Goal: Transaction & Acquisition: Purchase product/service

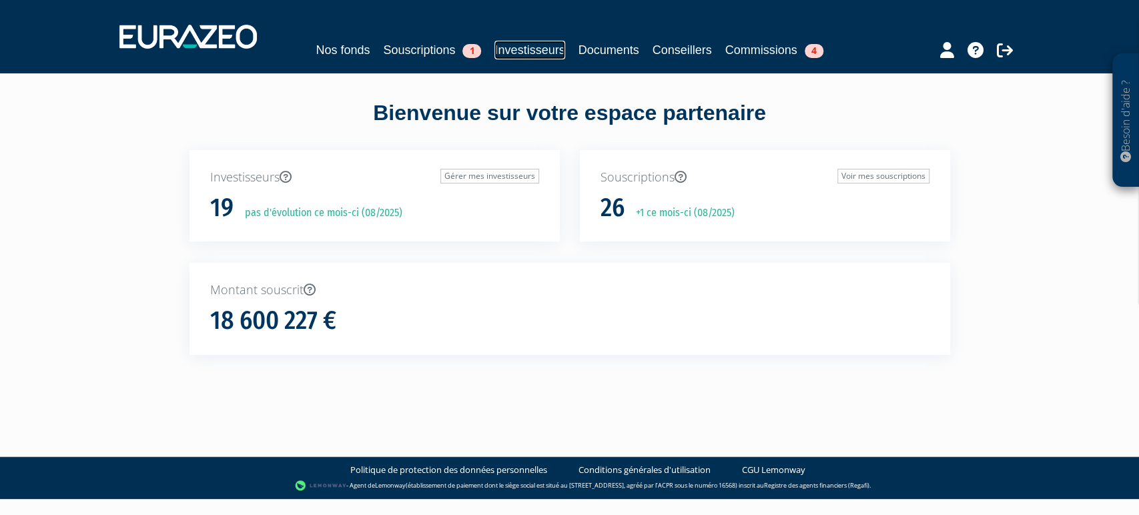
click at [510, 54] on link "Investisseurs" at bounding box center [529, 50] width 70 height 19
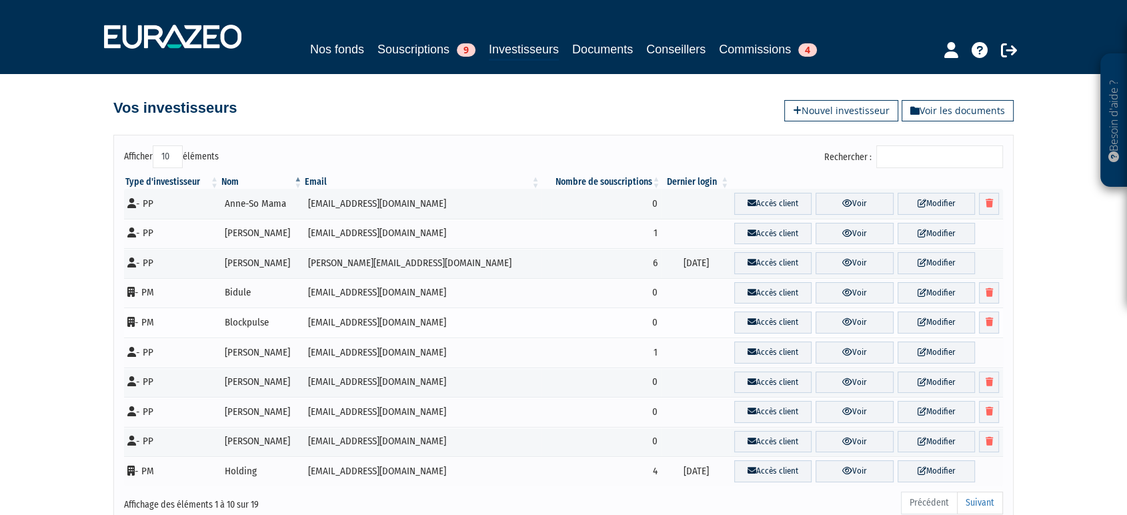
click at [246, 327] on td "Blockpulse" at bounding box center [261, 322] width 83 height 30
click at [863, 114] on link "Nouvel investisseur" at bounding box center [841, 110] width 114 height 21
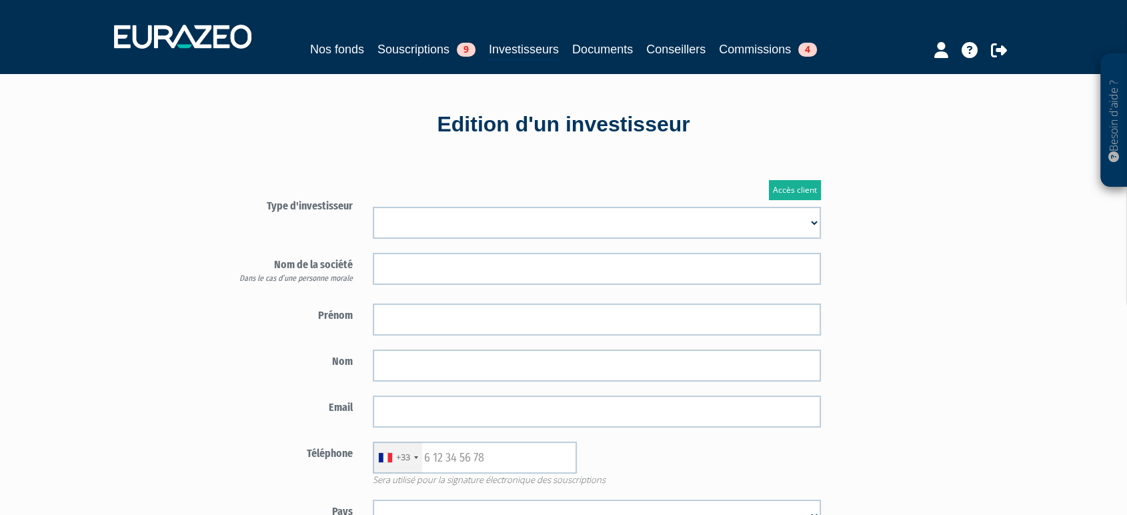
click at [558, 213] on select "Mr Mme Société" at bounding box center [597, 223] width 448 height 32
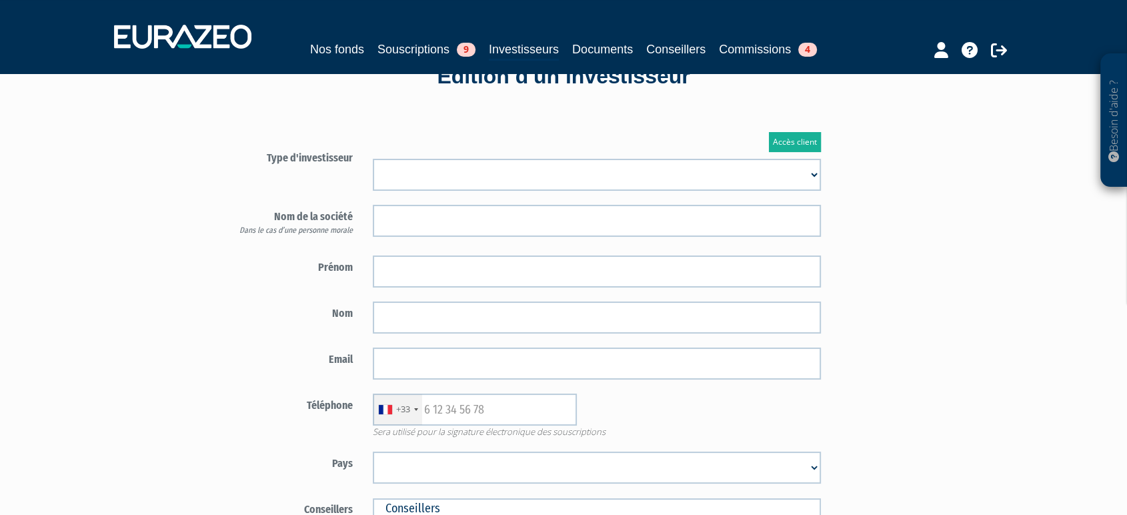
scroll to position [74, 0]
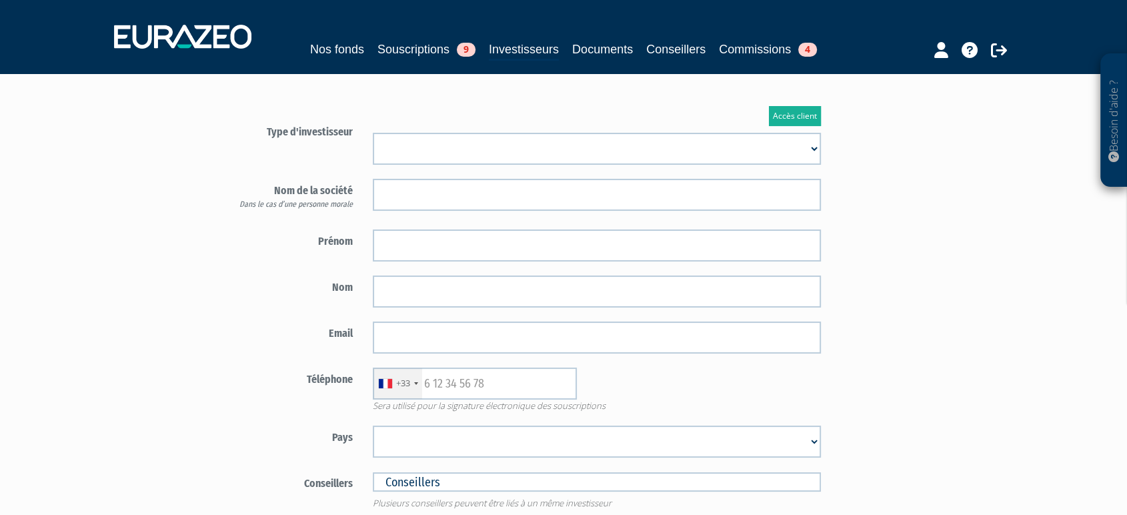
click at [521, 154] on select "Mr Mme Société" at bounding box center [597, 149] width 448 height 32
click at [350, 200] on div "Dans le cas d’une personne morale" at bounding box center [285, 204] width 136 height 11
click at [443, 148] on select "Mr Mme Société" at bounding box center [597, 149] width 448 height 32
select select "2"
click at [373, 133] on select "Mr Mme Société" at bounding box center [597, 149] width 448 height 32
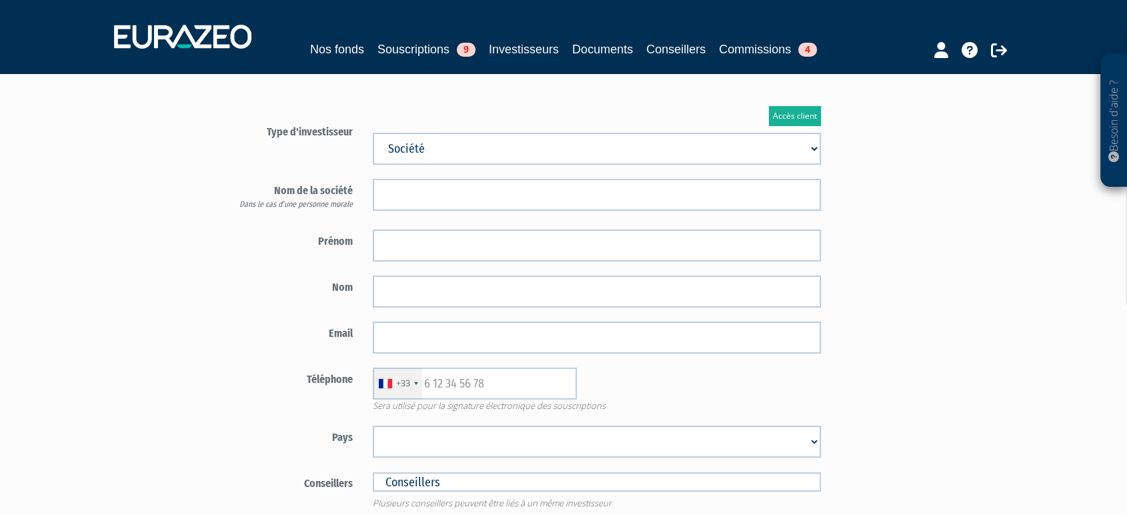
click at [441, 147] on select "Mr Mme Société" at bounding box center [597, 149] width 448 height 32
click at [319, 51] on link "Nos fonds" at bounding box center [337, 49] width 54 height 19
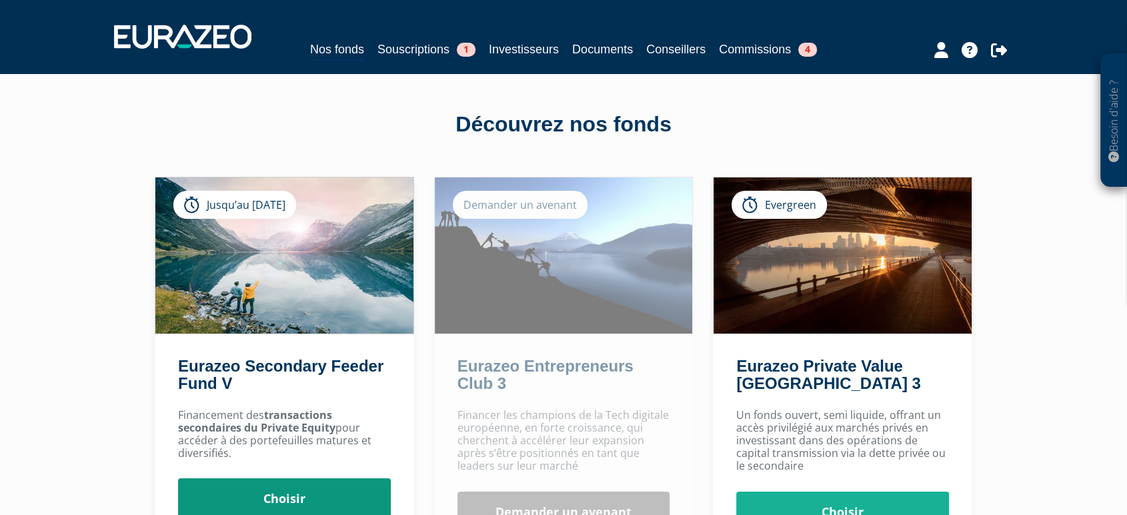
click at [320, 494] on link "Choisir" at bounding box center [284, 498] width 213 height 41
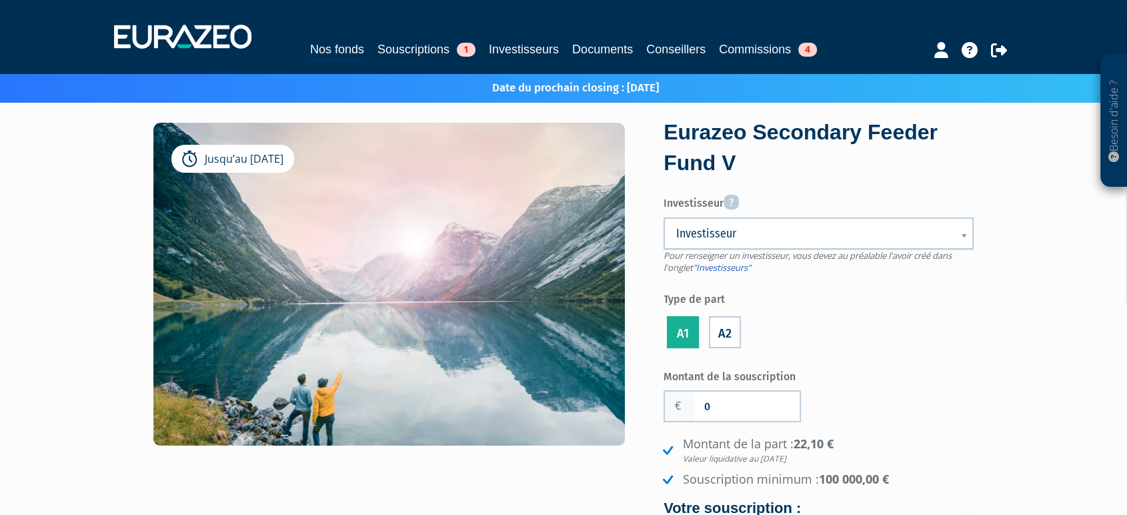
click at [786, 232] on span "Investisseur" at bounding box center [809, 233] width 267 height 16
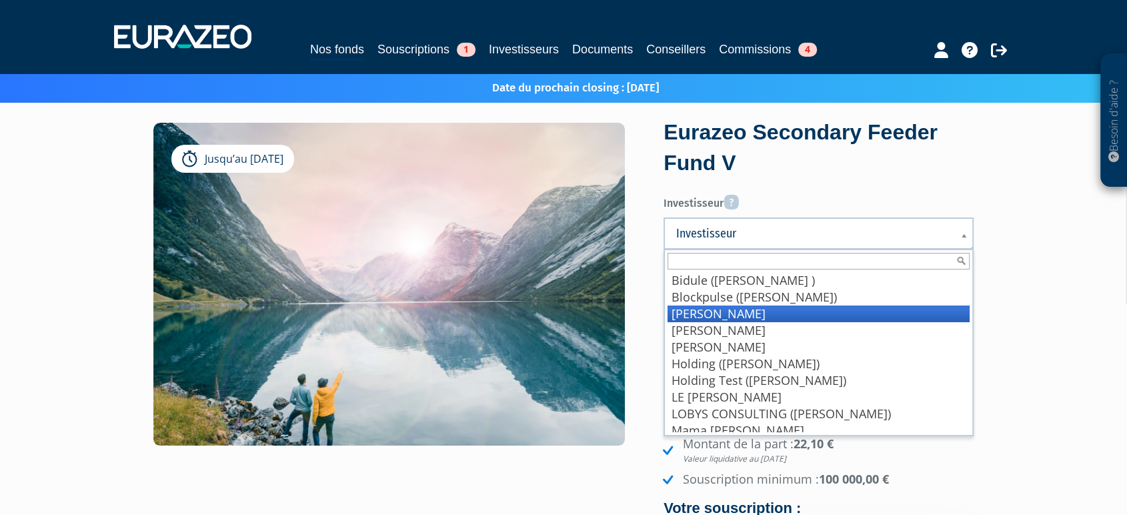
click at [784, 313] on li "BRAUX Baptiste" at bounding box center [819, 313] width 302 height 17
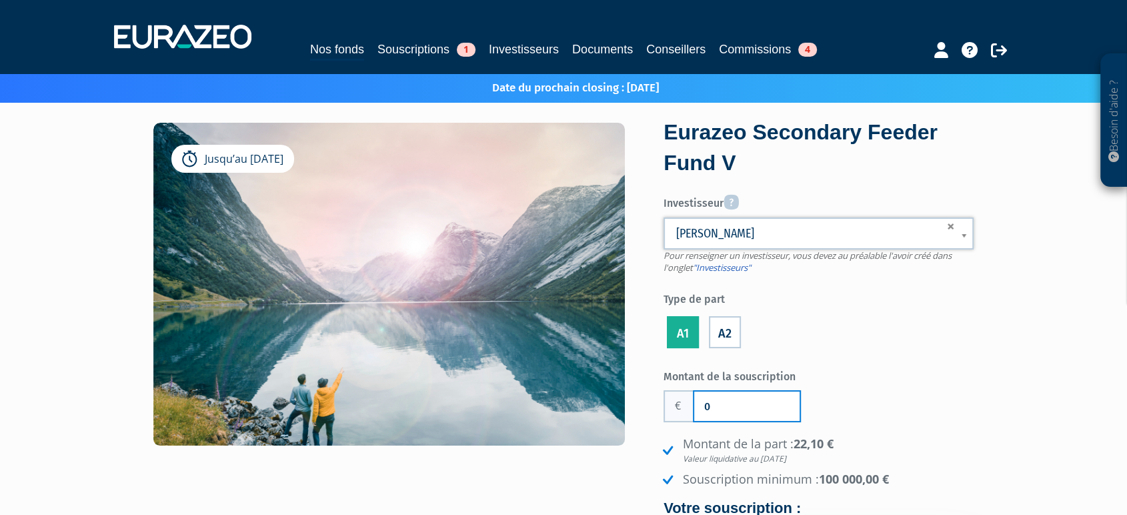
click at [746, 399] on input "0" at bounding box center [746, 406] width 105 height 29
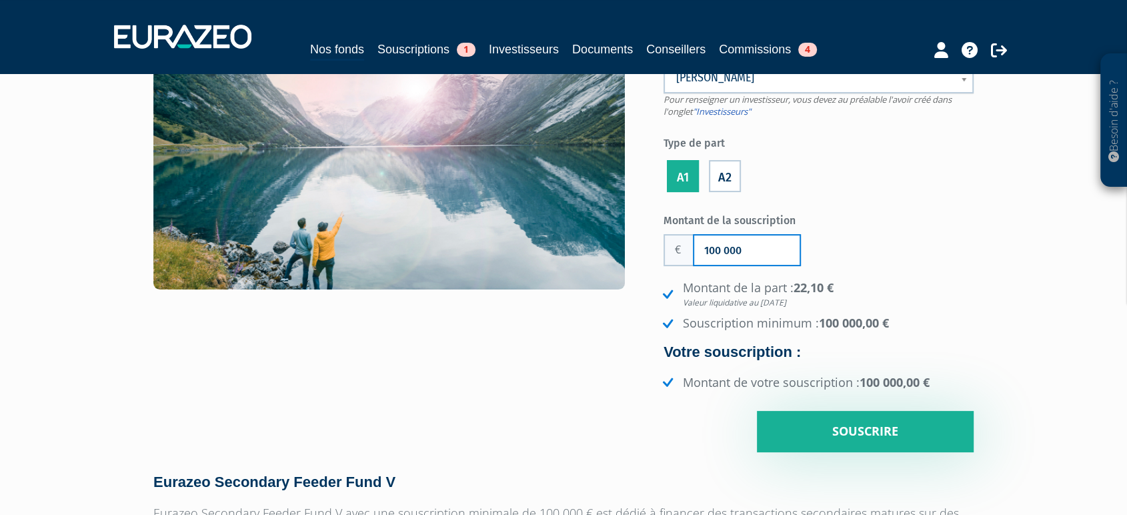
scroll to position [157, 0]
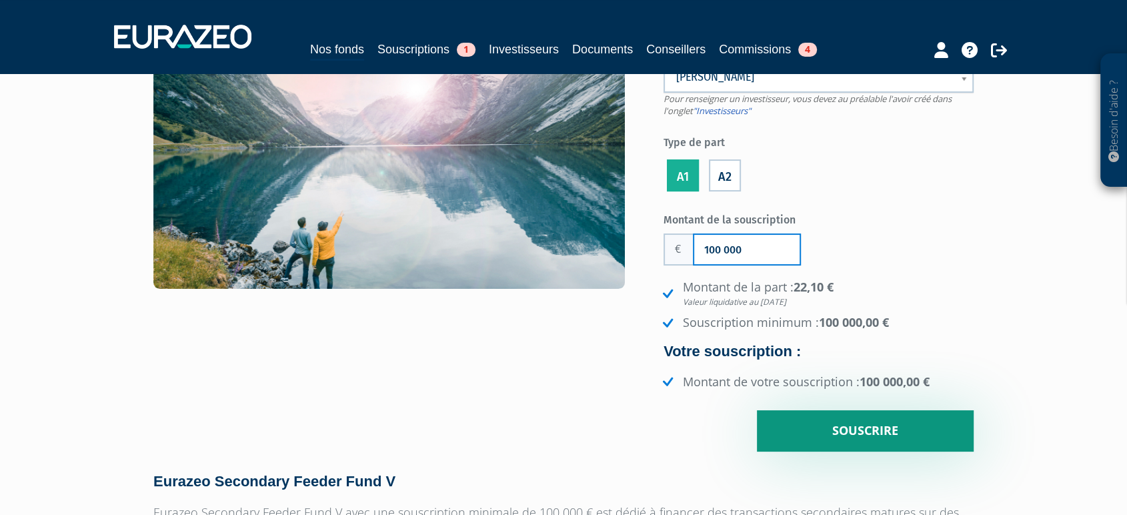
type input "100 000"
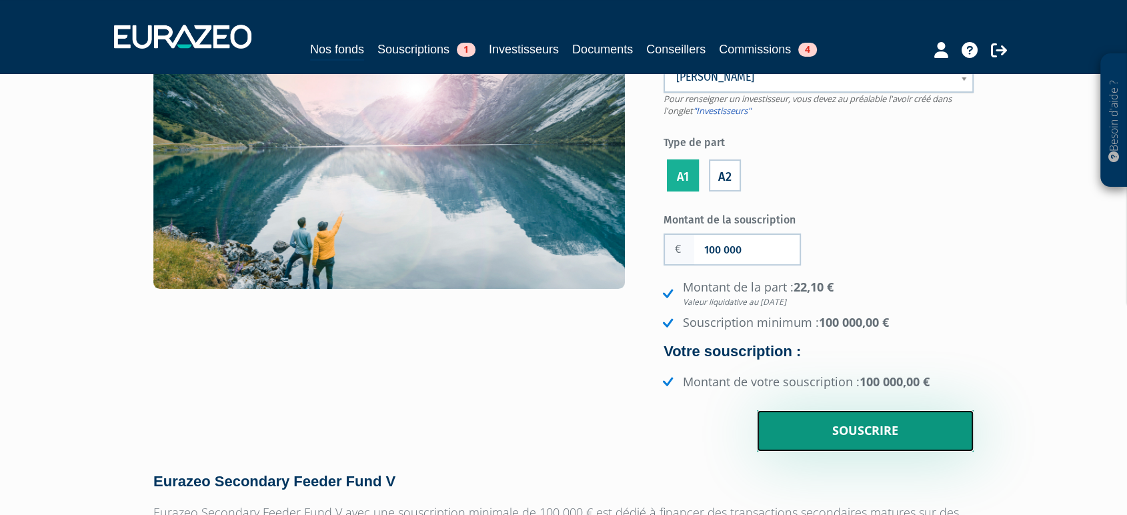
click at [811, 431] on input "Souscrire" at bounding box center [865, 430] width 217 height 41
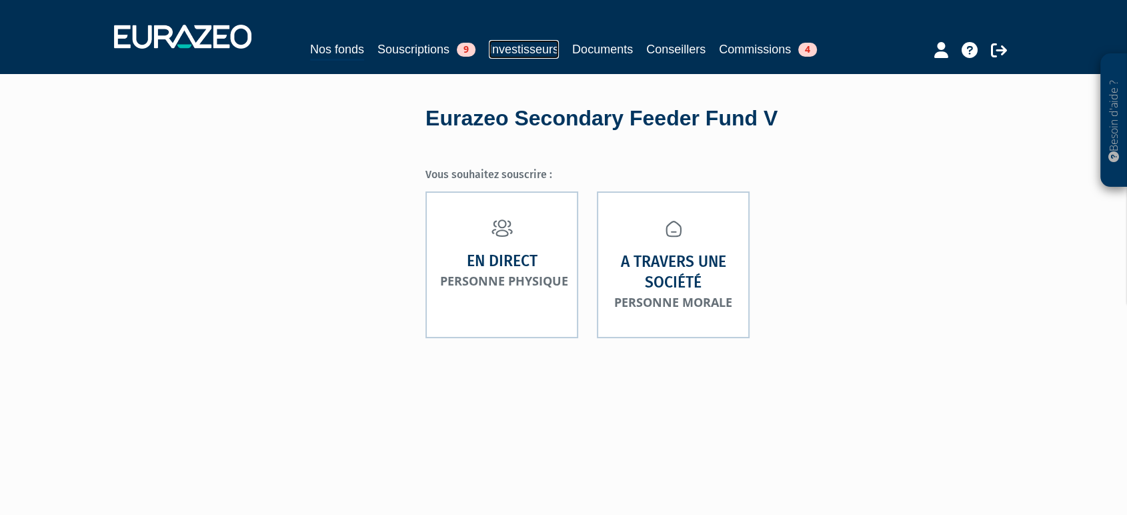
click at [496, 57] on link "Investisseurs" at bounding box center [524, 49] width 70 height 19
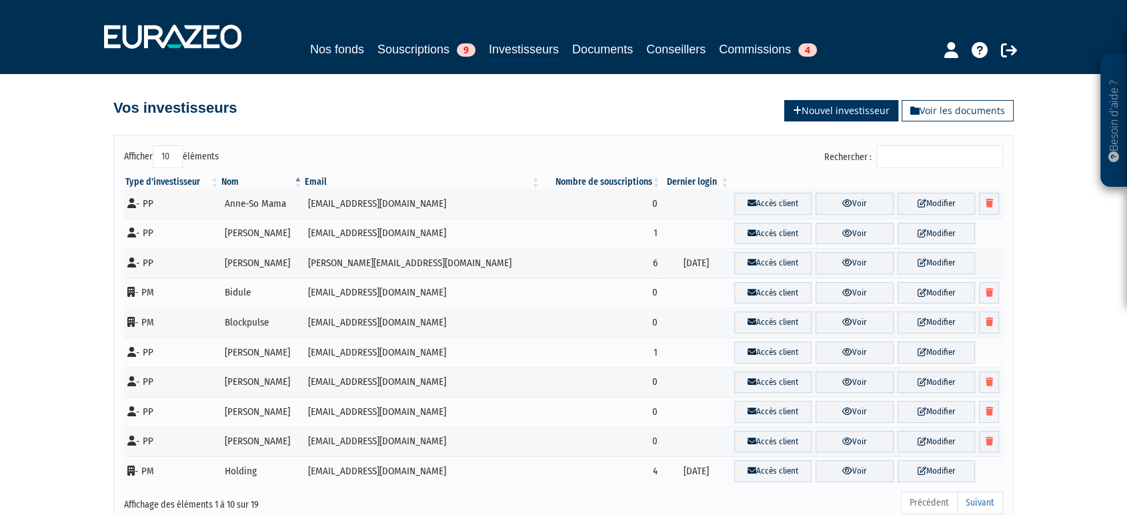
click at [848, 116] on link "Nouvel investisseur" at bounding box center [841, 110] width 114 height 21
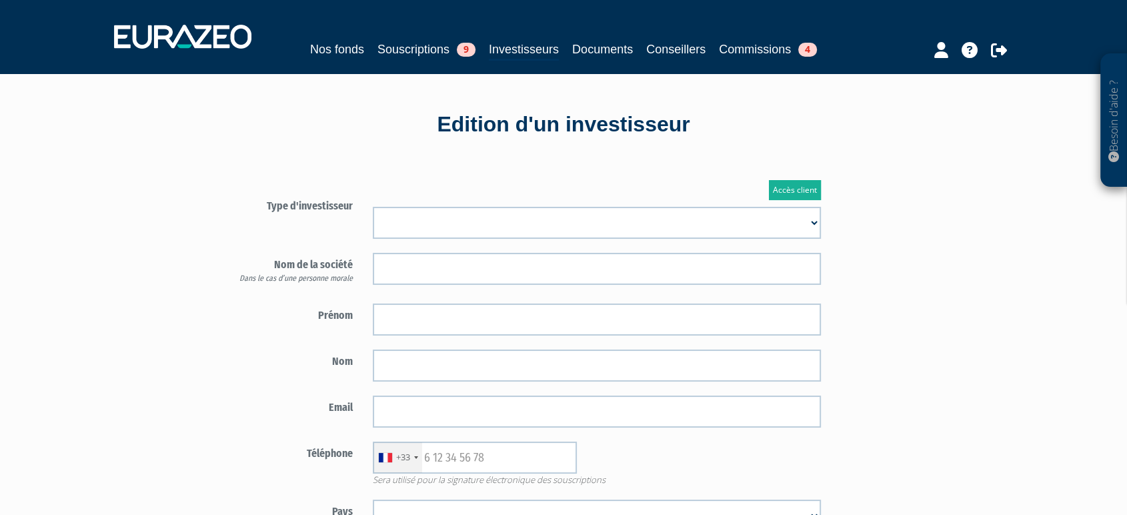
drag, startPoint x: 0, startPoint y: 0, endPoint x: 508, endPoint y: 218, distance: 553.1
click at [508, 218] on select "Mr Mme Société" at bounding box center [597, 223] width 448 height 32
select select "1"
click at [373, 207] on select "Mr Mme Société" at bounding box center [597, 223] width 448 height 32
click at [442, 216] on select "Mr Mme Société" at bounding box center [597, 223] width 448 height 32
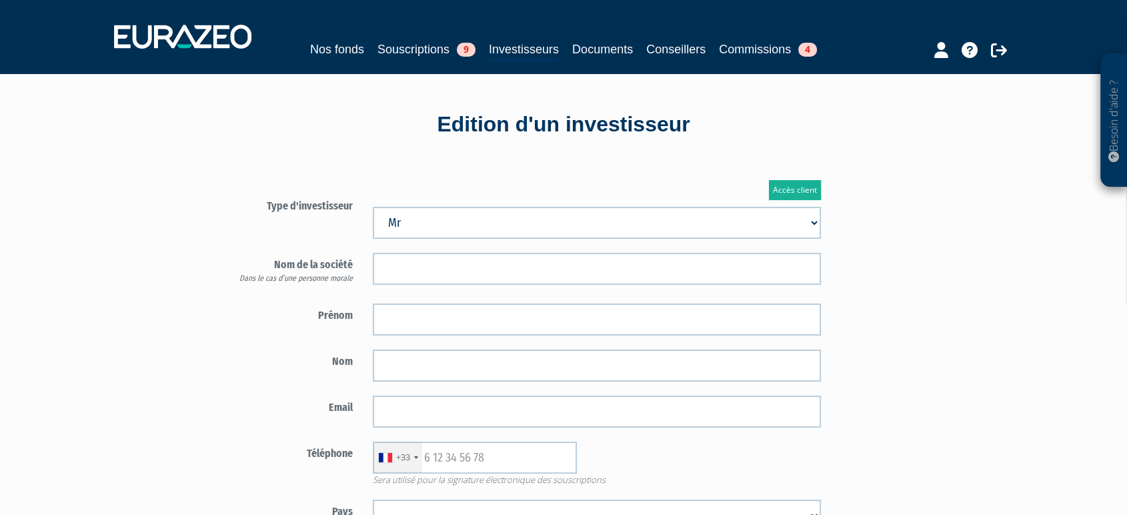
click at [378, 229] on select "Mr Mme Société" at bounding box center [597, 223] width 448 height 32
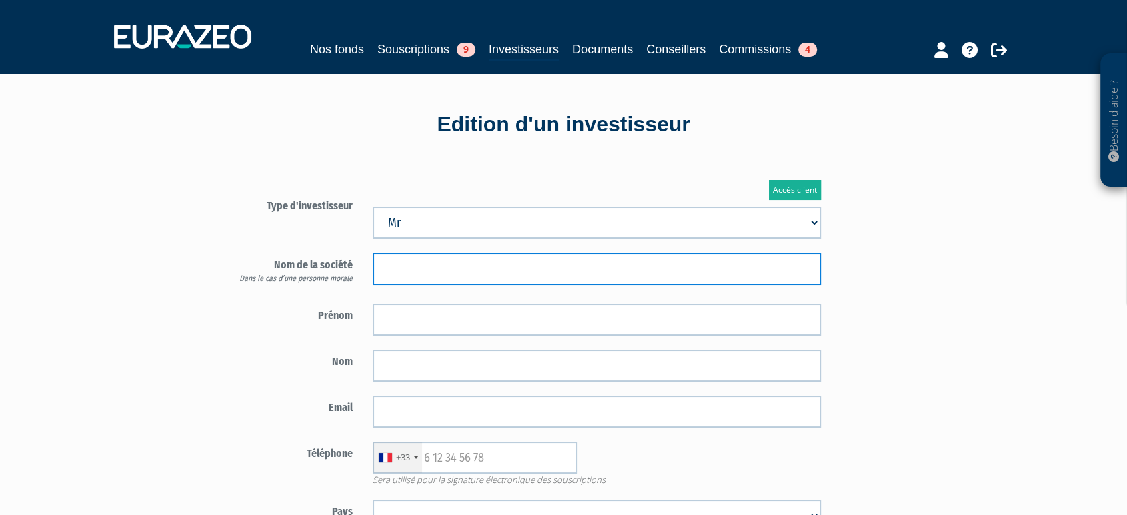
click at [407, 263] on input "text" at bounding box center [597, 269] width 448 height 32
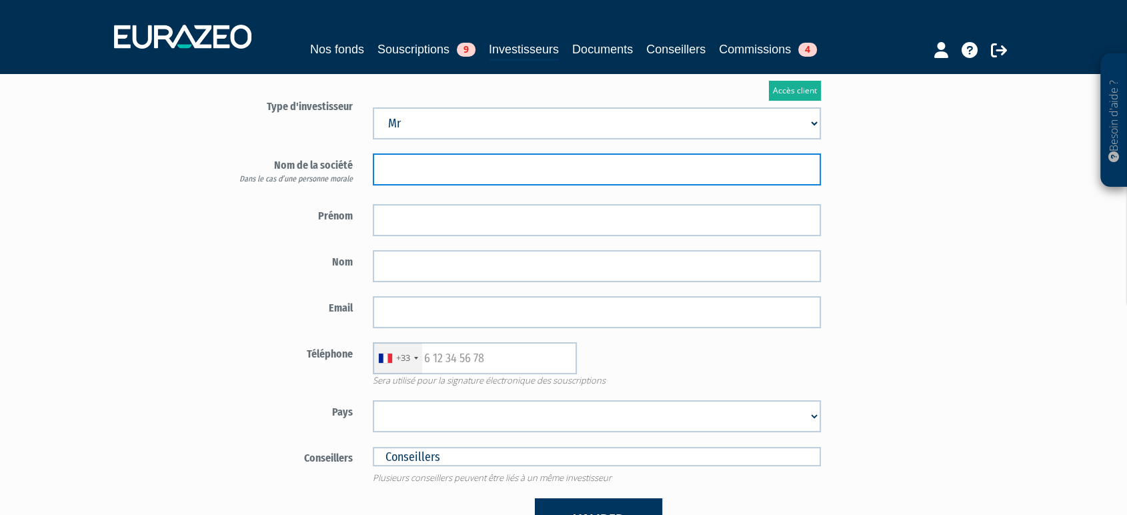
scroll to position [74, 0]
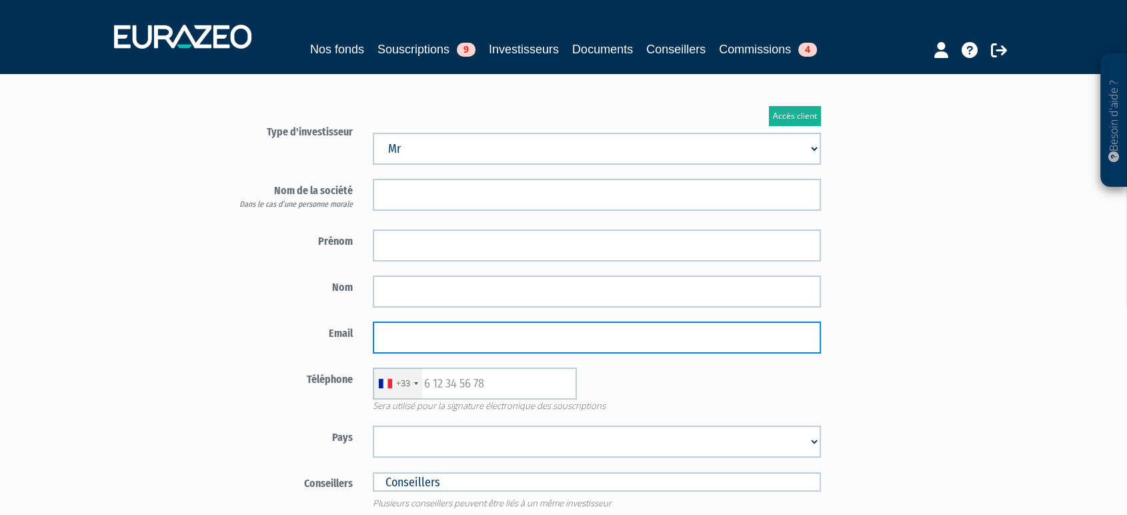
click at [386, 329] on input "email" at bounding box center [597, 337] width 448 height 32
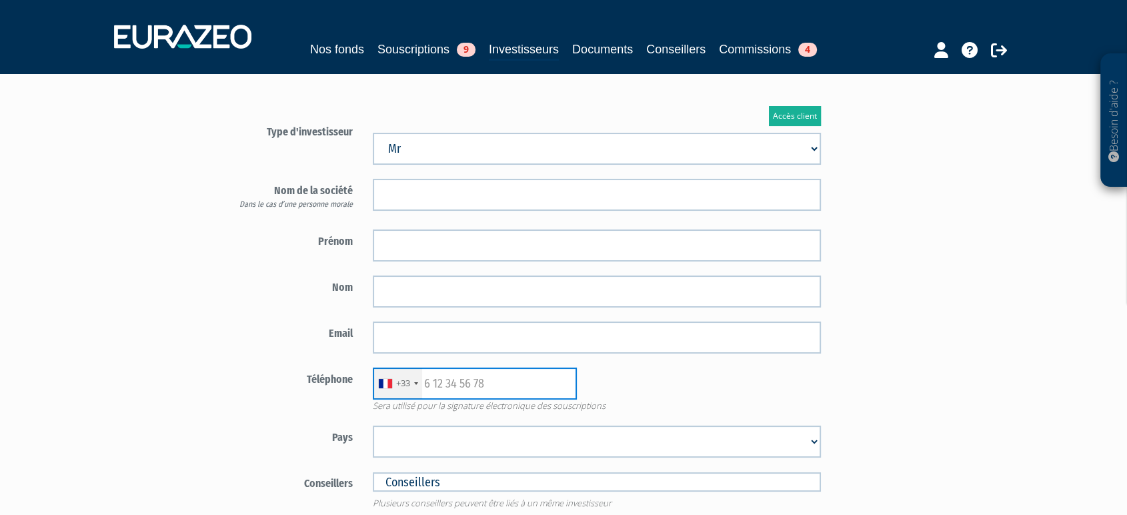
click at [443, 398] on input "text" at bounding box center [475, 384] width 204 height 32
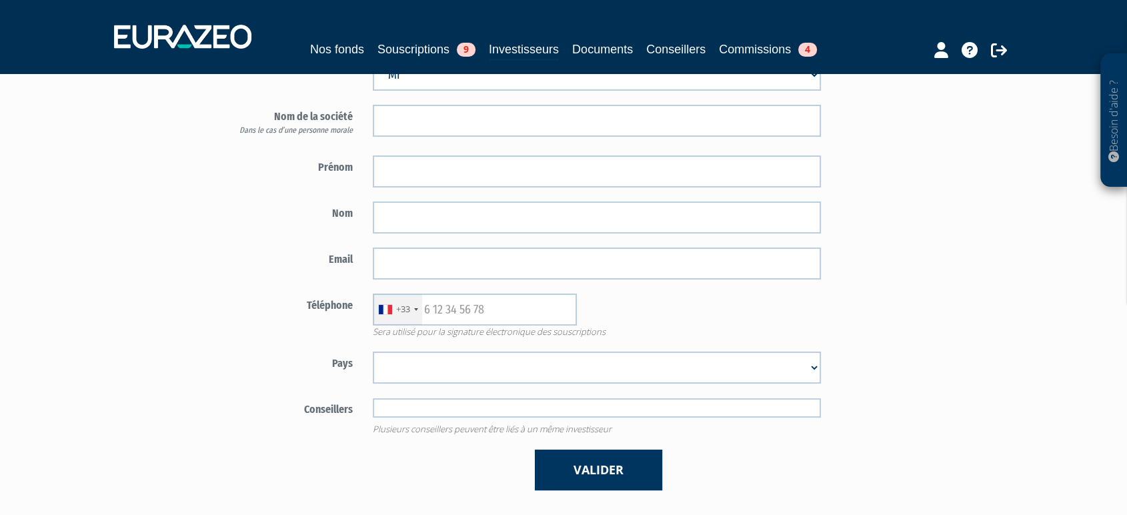
click at [432, 411] on input "text" at bounding box center [597, 407] width 448 height 19
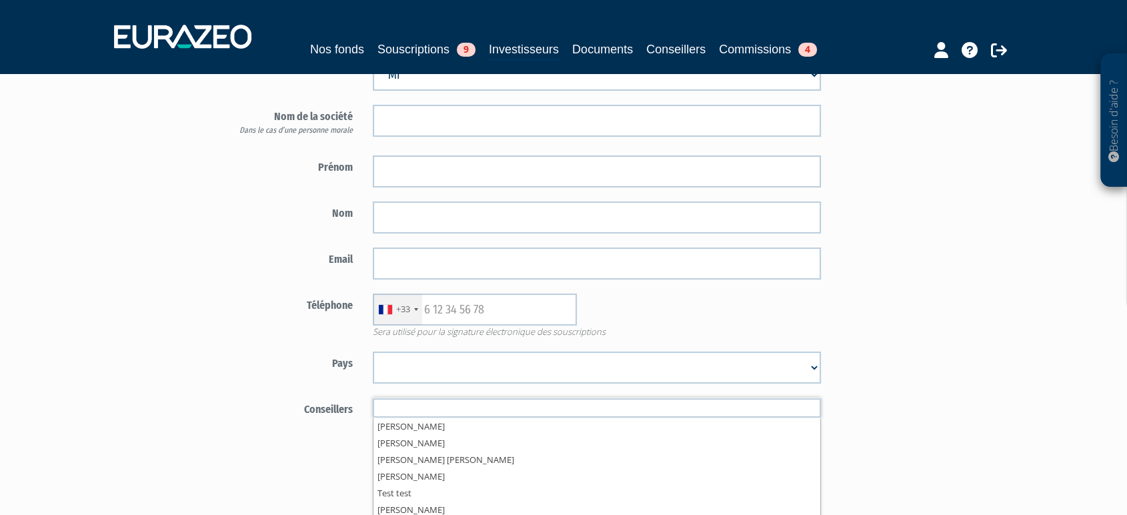
click at [140, 338] on div "Besoin d'aide ? × J'ai besoin d'aide Si vous avez une question à propos du fonc…" at bounding box center [563, 211] width 1127 height 718
type input "Conseillers"
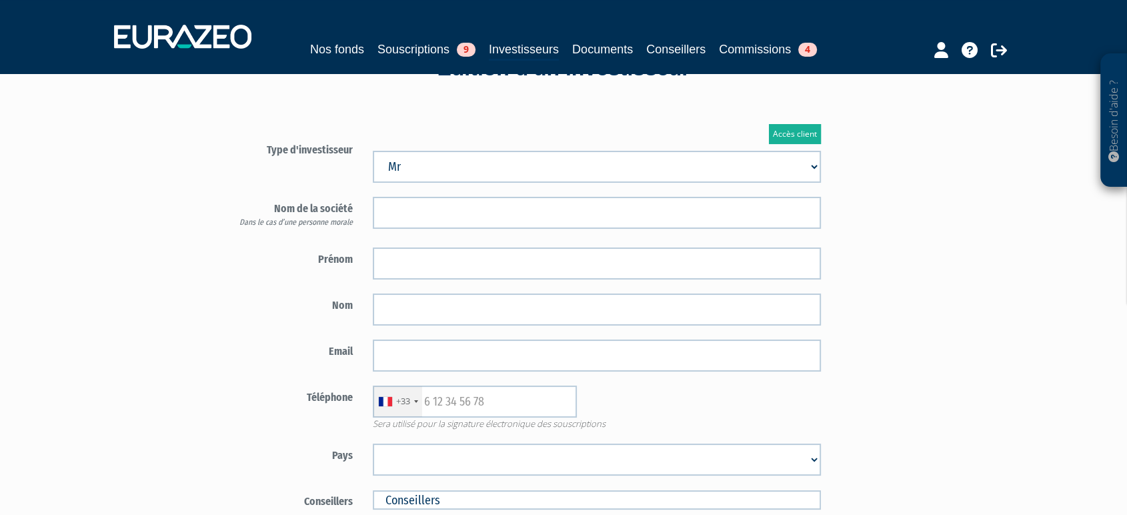
scroll to position [0, 0]
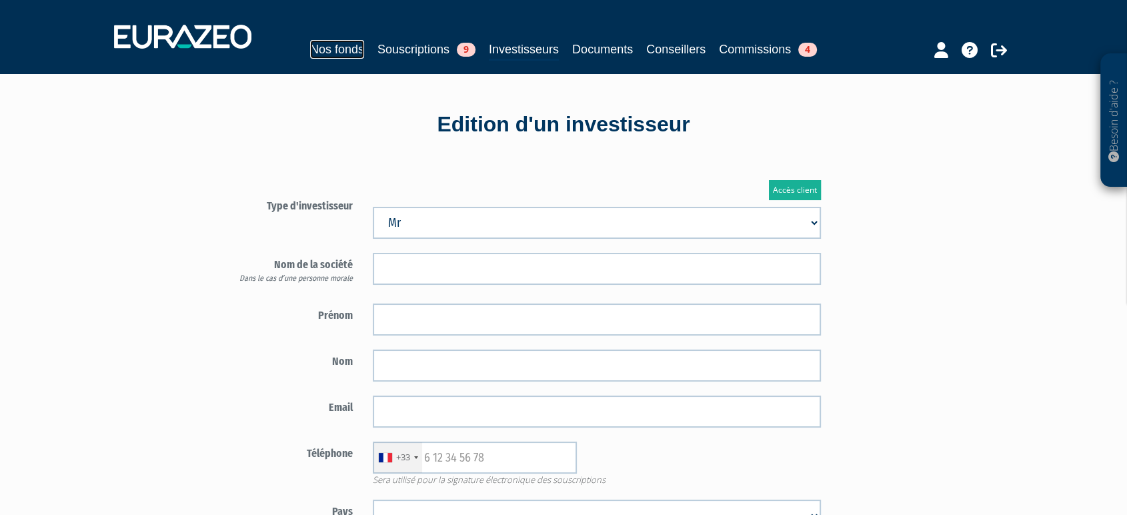
click at [336, 51] on link "Nos fonds" at bounding box center [337, 49] width 54 height 19
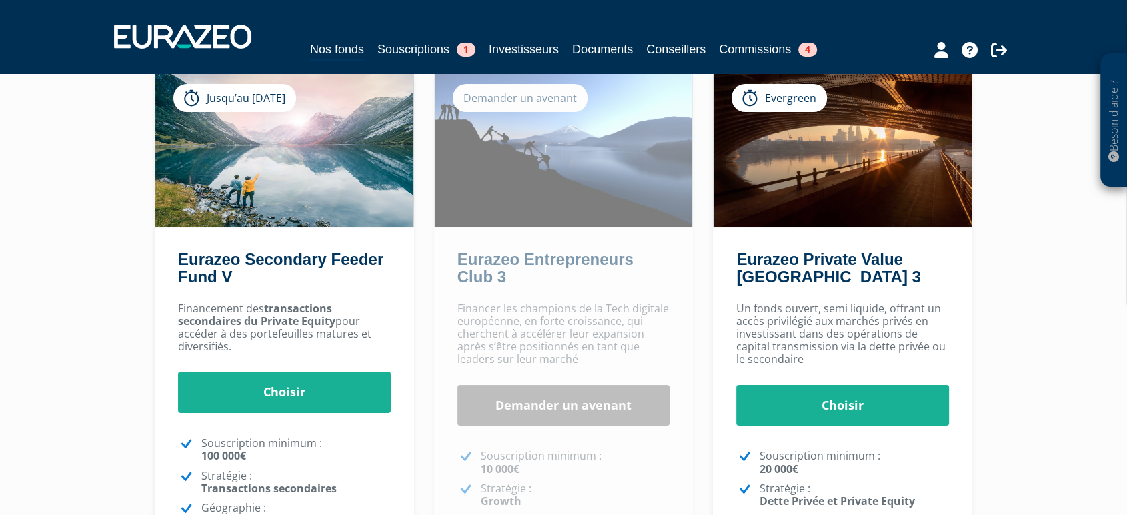
scroll to position [74, 0]
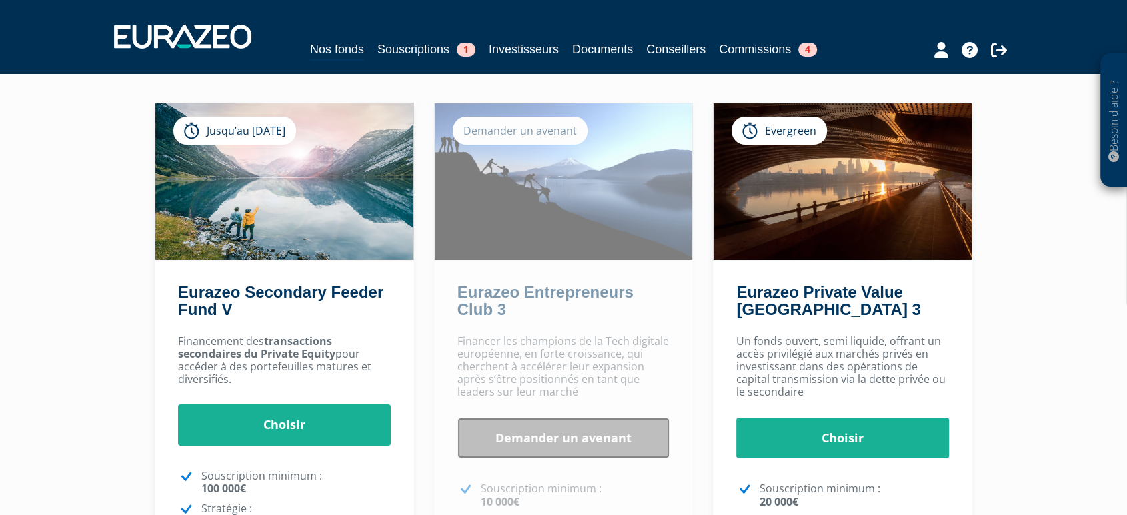
click at [560, 452] on link "Demander un avenant" at bounding box center [564, 438] width 213 height 41
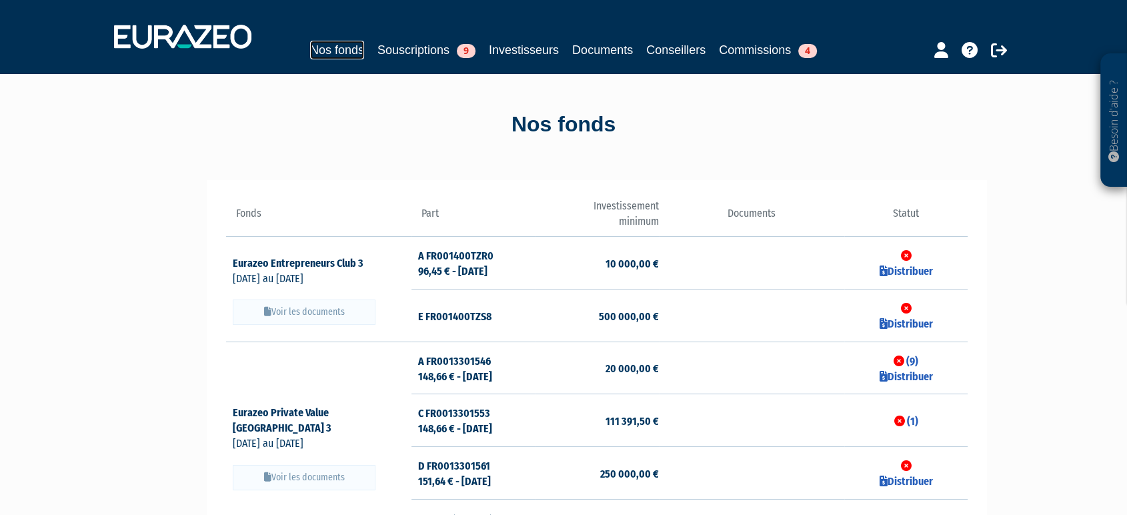
click at [319, 58] on link "Nos fonds" at bounding box center [337, 50] width 54 height 19
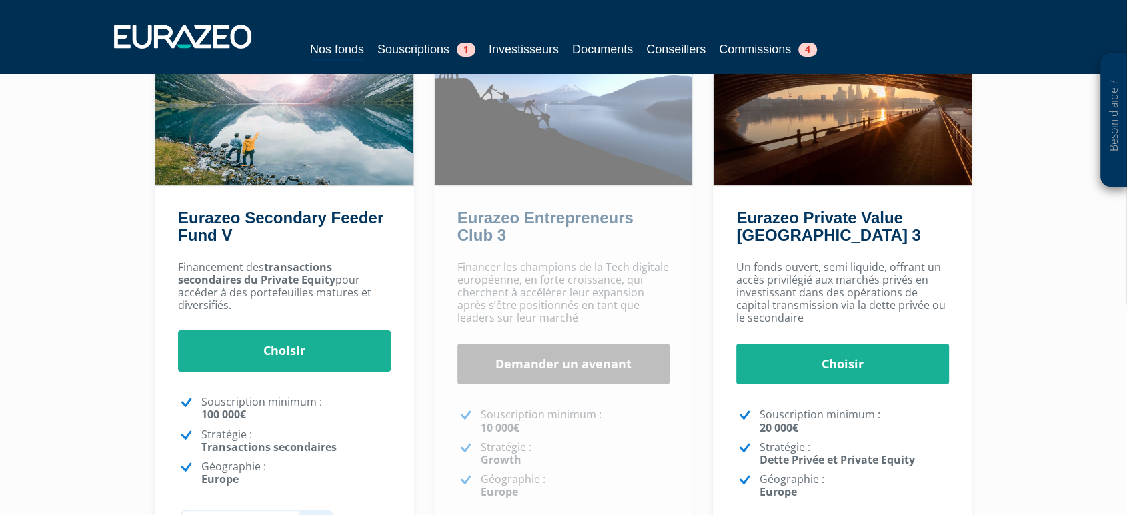
scroll to position [149, 0]
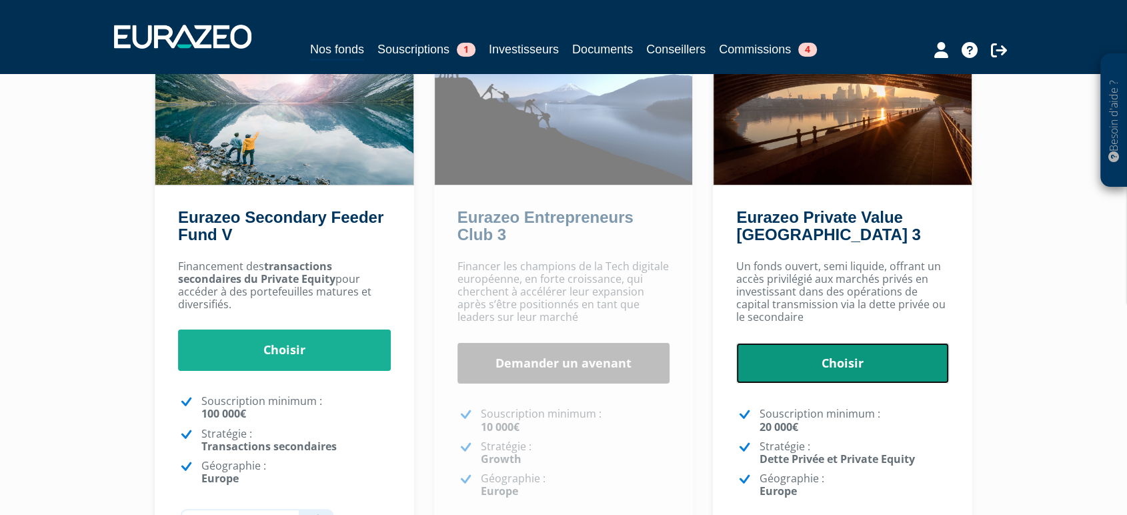
click at [904, 374] on link "Choisir" at bounding box center [842, 363] width 213 height 41
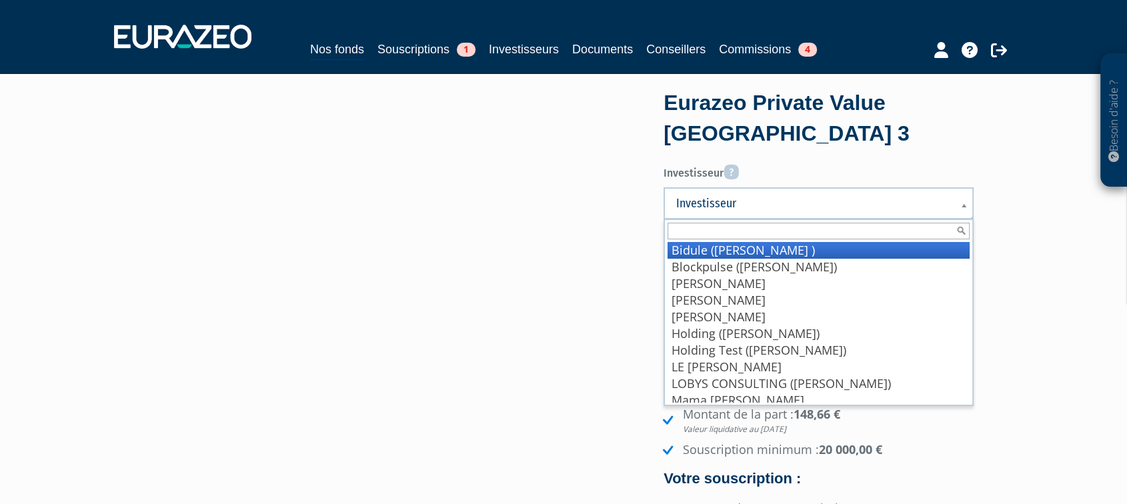
click at [801, 194] on link "Investisseur" at bounding box center [819, 203] width 310 height 32
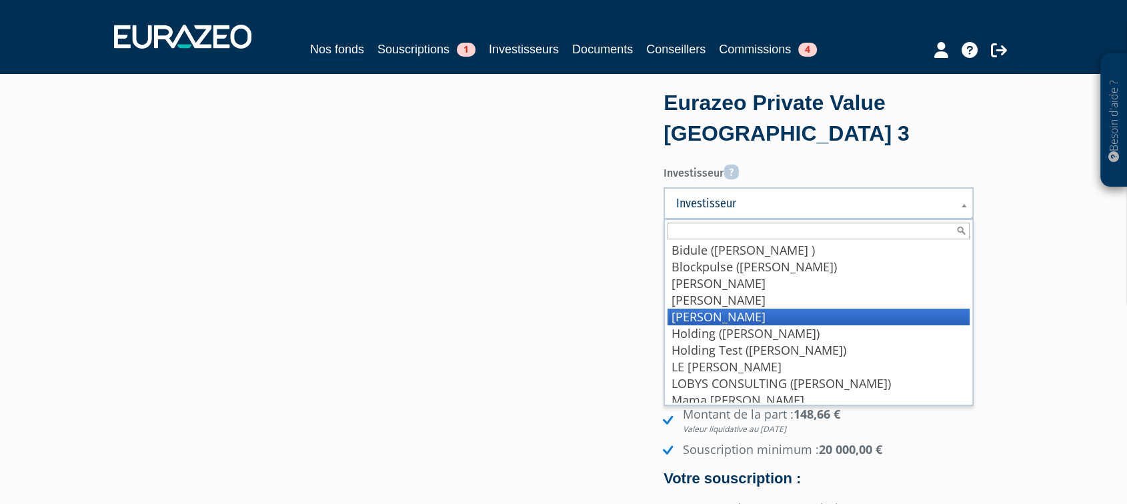
click at [815, 317] on li "Guez Cécile" at bounding box center [819, 317] width 302 height 17
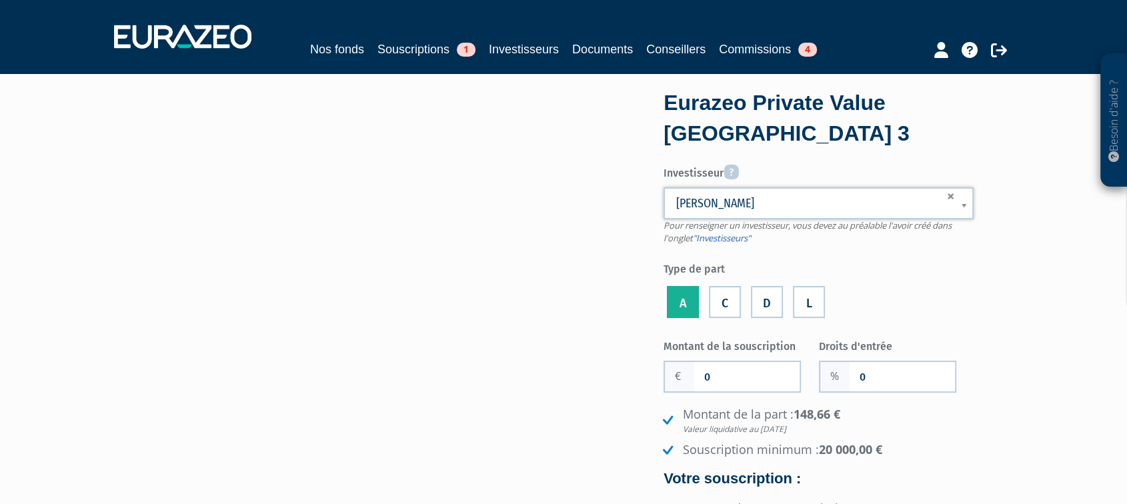
click at [718, 297] on li "C" at bounding box center [725, 299] width 39 height 43
click at [771, 301] on label "D" at bounding box center [767, 302] width 32 height 32
click at [0, 0] on input "D" at bounding box center [0, 0] width 0 height 0
click at [822, 302] on label "L" at bounding box center [809, 302] width 32 height 32
click at [0, 0] on input "L" at bounding box center [0, 0] width 0 height 0
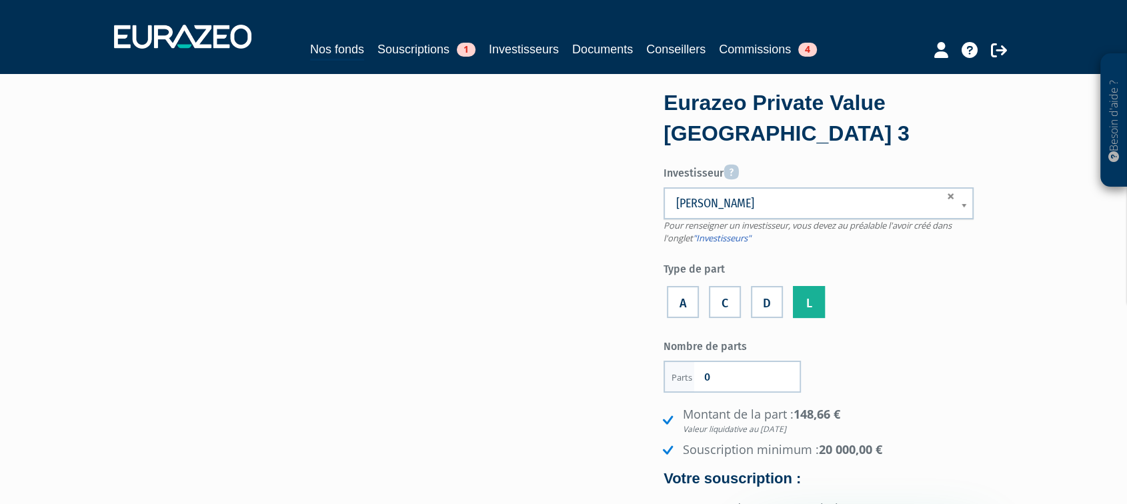
click at [754, 297] on li "D" at bounding box center [767, 299] width 39 height 43
click at [767, 301] on label "D" at bounding box center [767, 302] width 32 height 32
click at [0, 0] on input "D" at bounding box center [0, 0] width 0 height 0
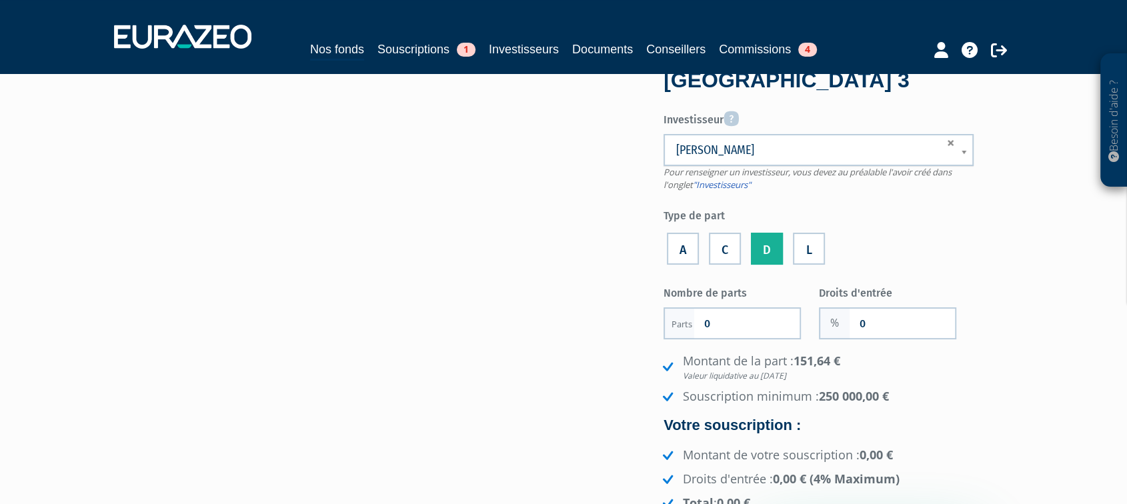
scroll to position [53, 0]
click at [683, 241] on label "A" at bounding box center [683, 249] width 32 height 32
click at [0, 0] on input "A" at bounding box center [0, 0] width 0 height 0
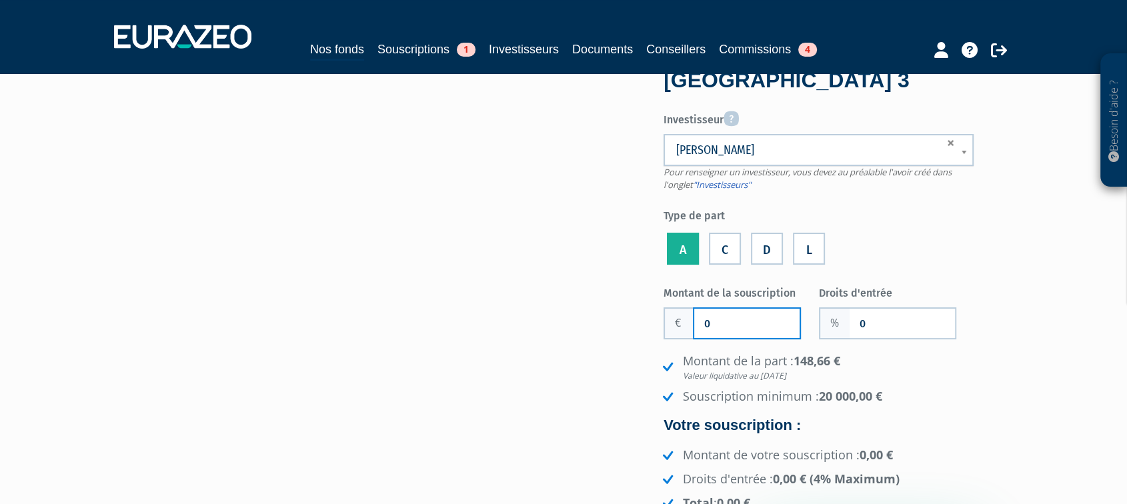
click at [722, 322] on input "0" at bounding box center [746, 323] width 105 height 29
click at [762, 245] on label "D" at bounding box center [767, 249] width 32 height 32
click at [0, 0] on input "D" at bounding box center [0, 0] width 0 height 0
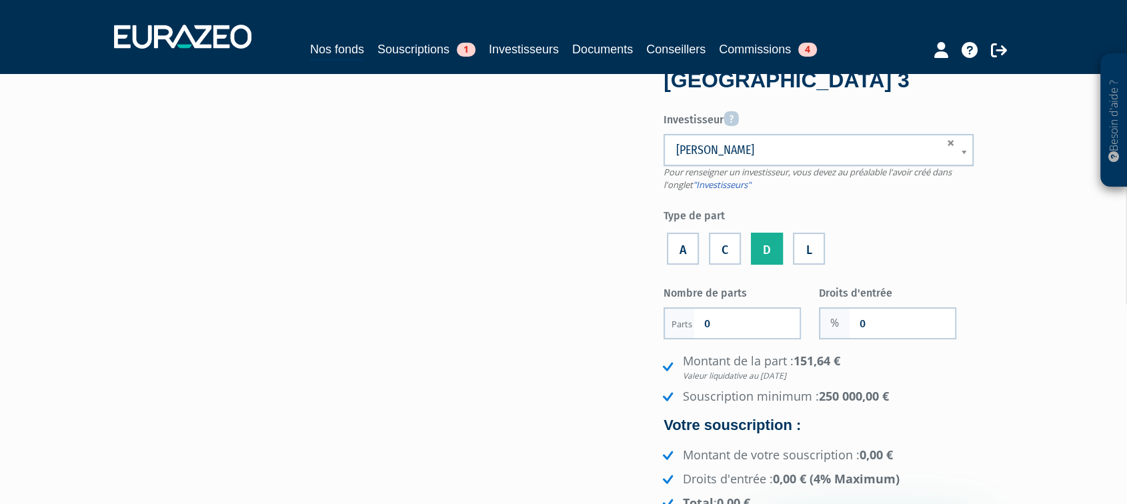
click at [736, 243] on label "C" at bounding box center [725, 249] width 32 height 32
click at [0, 0] on input "C" at bounding box center [0, 0] width 0 height 0
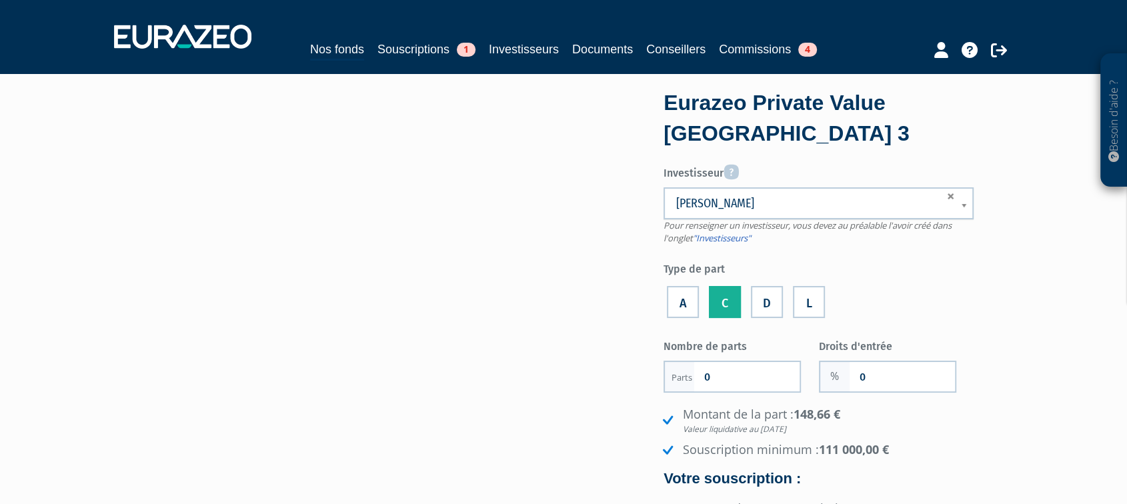
click at [688, 303] on label "A" at bounding box center [683, 302] width 32 height 32
click at [0, 0] on input "A" at bounding box center [0, 0] width 0 height 0
click at [384, 49] on link "Souscriptions 1" at bounding box center [427, 49] width 98 height 19
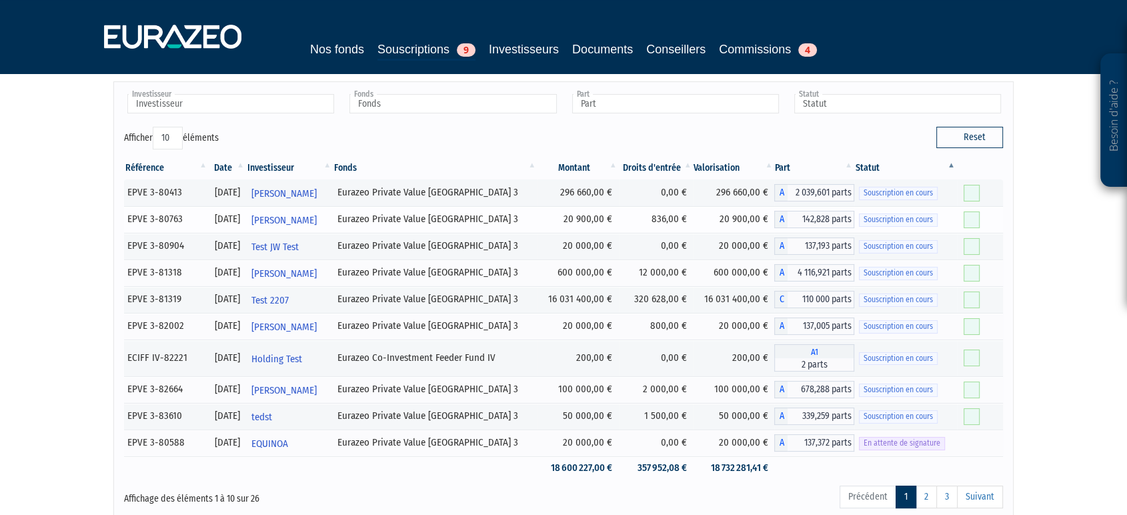
scroll to position [74, 0]
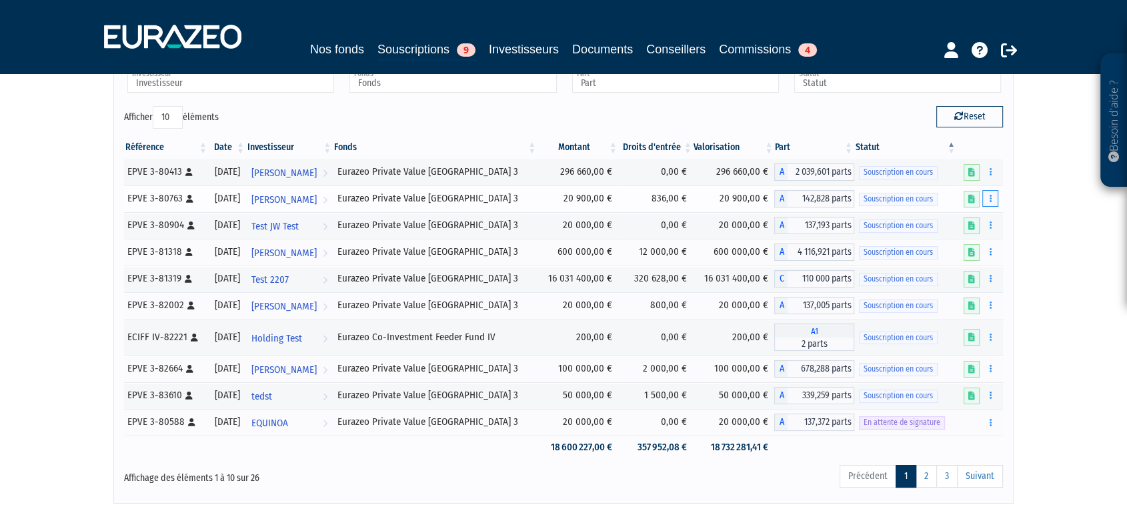
click at [990, 201] on icon "button" at bounding box center [990, 198] width 2 height 9
click at [977, 228] on link "Editer le montant" at bounding box center [951, 222] width 87 height 22
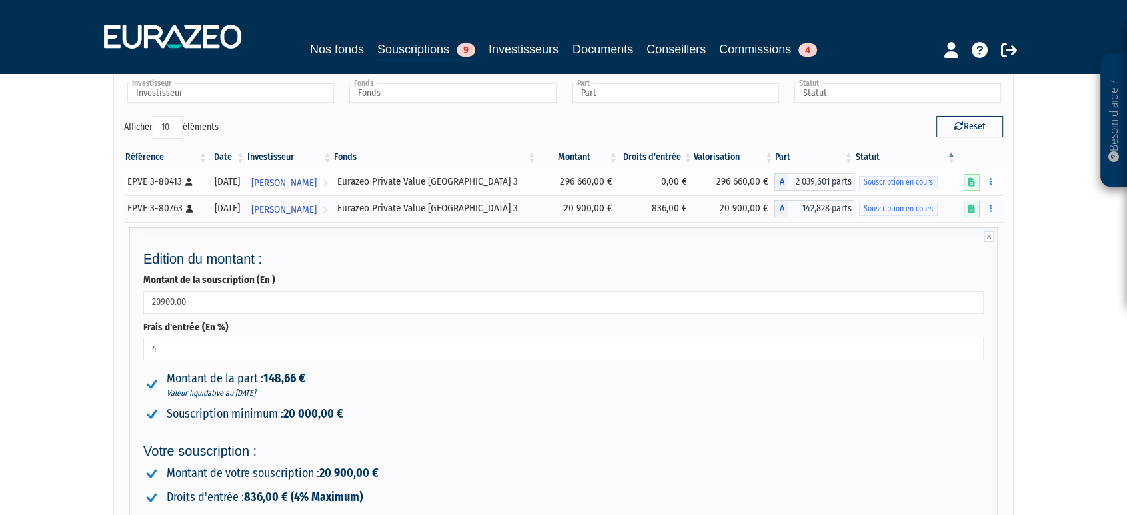
scroll to position [0, 0]
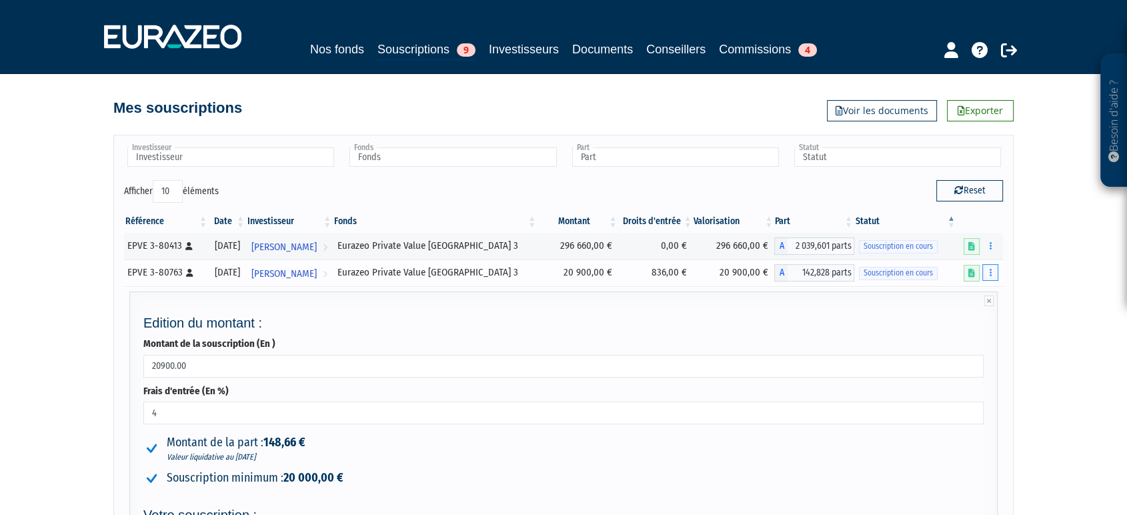
click at [992, 272] on button "button" at bounding box center [990, 272] width 16 height 17
click at [964, 321] on link "Compléter" at bounding box center [951, 322] width 87 height 22
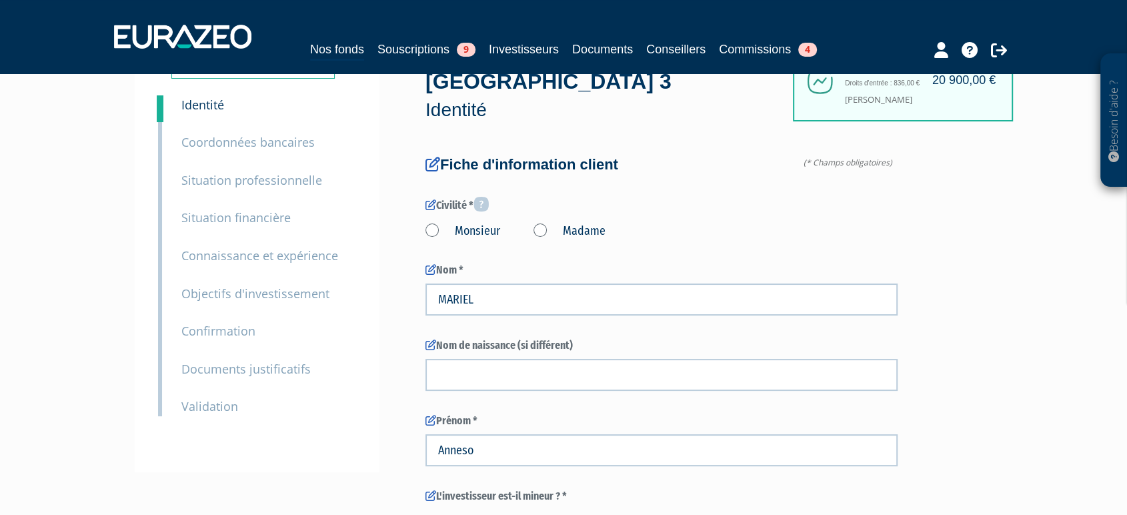
scroll to position [68, 0]
click at [221, 327] on small "Confirmation" at bounding box center [218, 330] width 74 height 16
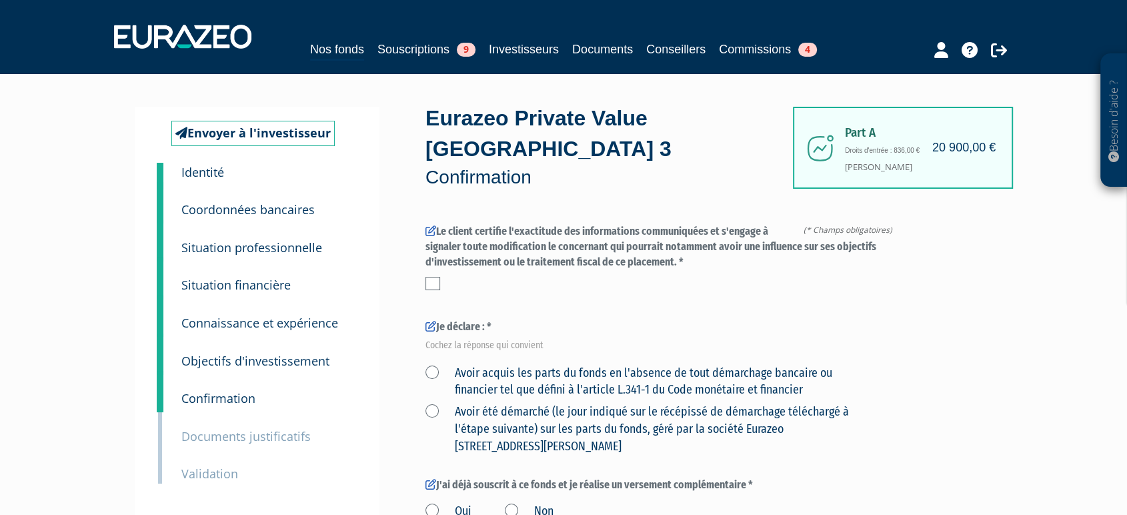
click at [265, 212] on small "Coordonnées bancaires" at bounding box center [247, 209] width 133 height 16
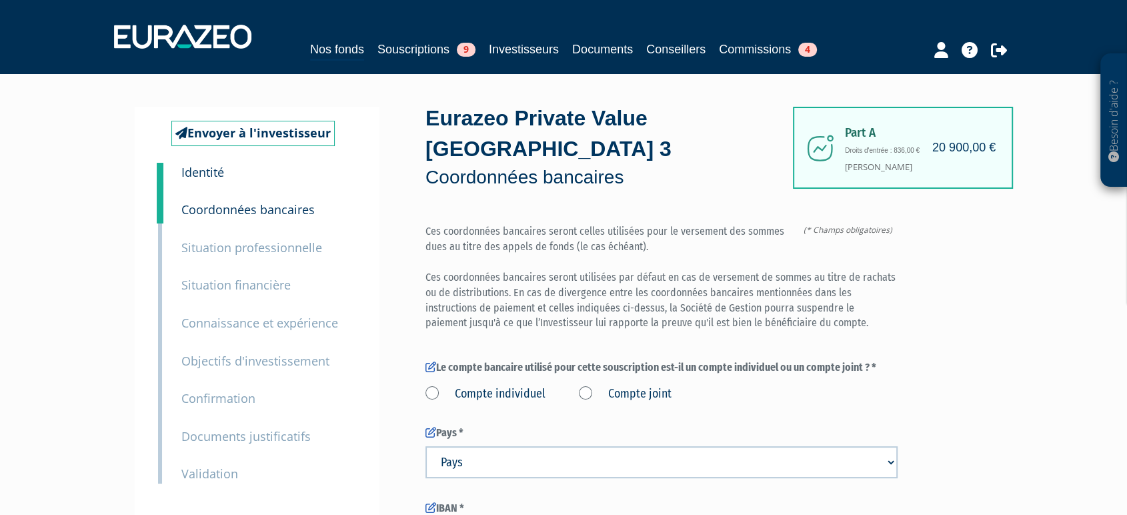
click at [259, 264] on div "4 Situation financière" at bounding box center [268, 276] width 195 height 38
click at [277, 243] on small "Situation professionnelle" at bounding box center [251, 247] width 141 height 16
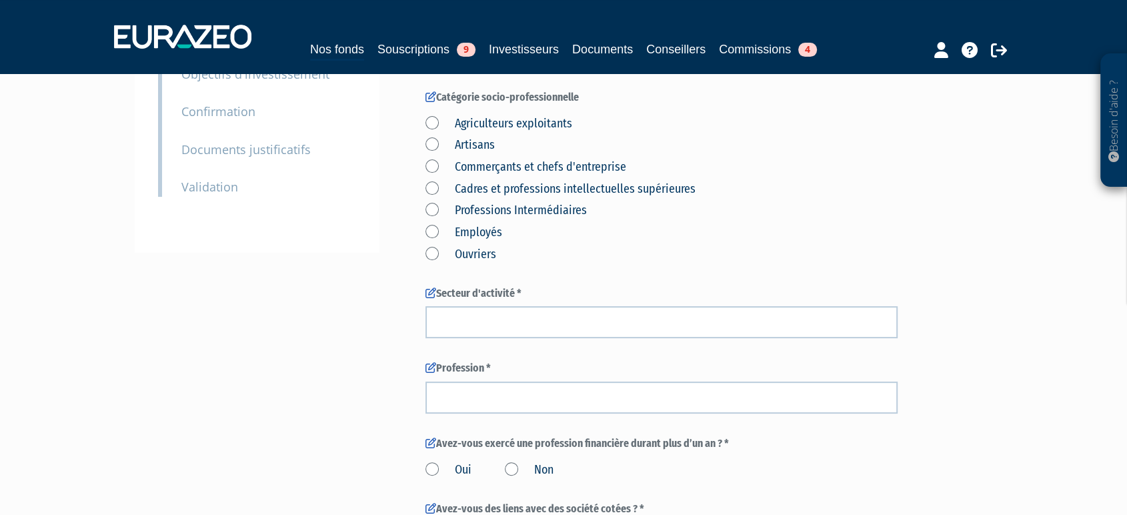
scroll to position [287, 0]
click at [218, 197] on div "Envoyer à l'investisseur 1 Identité 2 Coordonnées bancaires 3 Situation profess…" at bounding box center [257, 35] width 245 height 433
click at [218, 192] on small "Validation" at bounding box center [209, 186] width 57 height 16
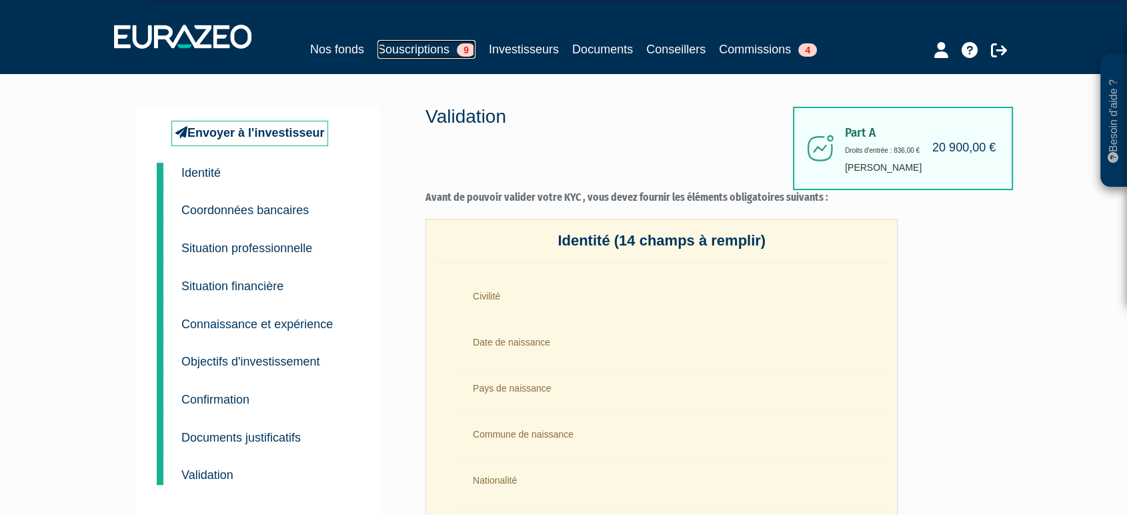
click at [407, 50] on link "Souscriptions 9" at bounding box center [427, 49] width 98 height 19
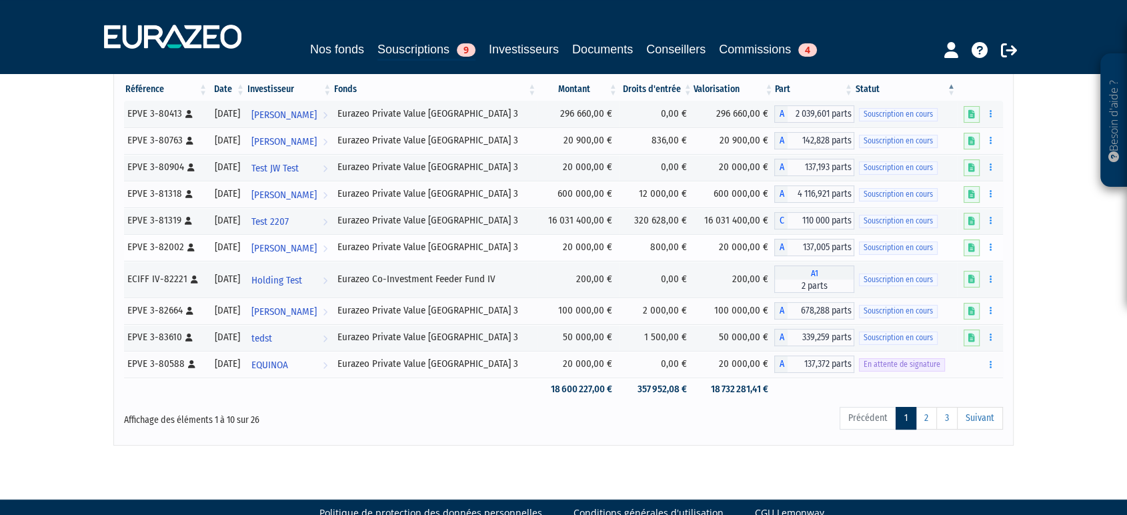
scroll to position [133, 0]
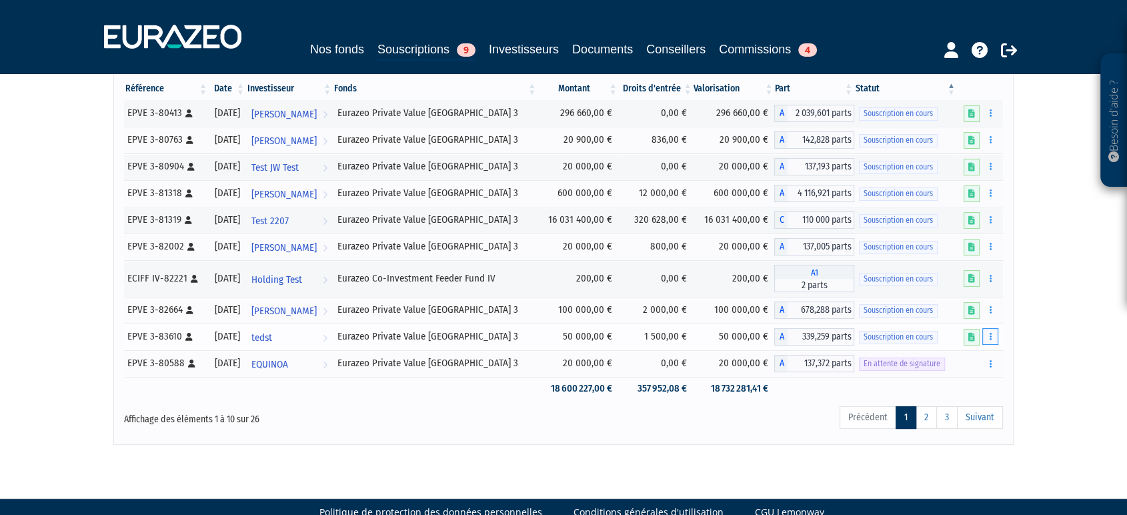
click at [990, 340] on icon "button" at bounding box center [990, 336] width 2 height 9
click at [524, 437] on div "Investisseur Anneso MARIEL Baptiste BRAUX Corentin Pourieux EQUINOA Holding Tes…" at bounding box center [563, 223] width 900 height 442
click at [1110, 380] on div "Besoin d'aide ? × J'ai besoin d'aide Si vous avez une question à propos du fonc…" at bounding box center [563, 156] width 1127 height 578
click at [920, 411] on link "2" at bounding box center [926, 417] width 21 height 23
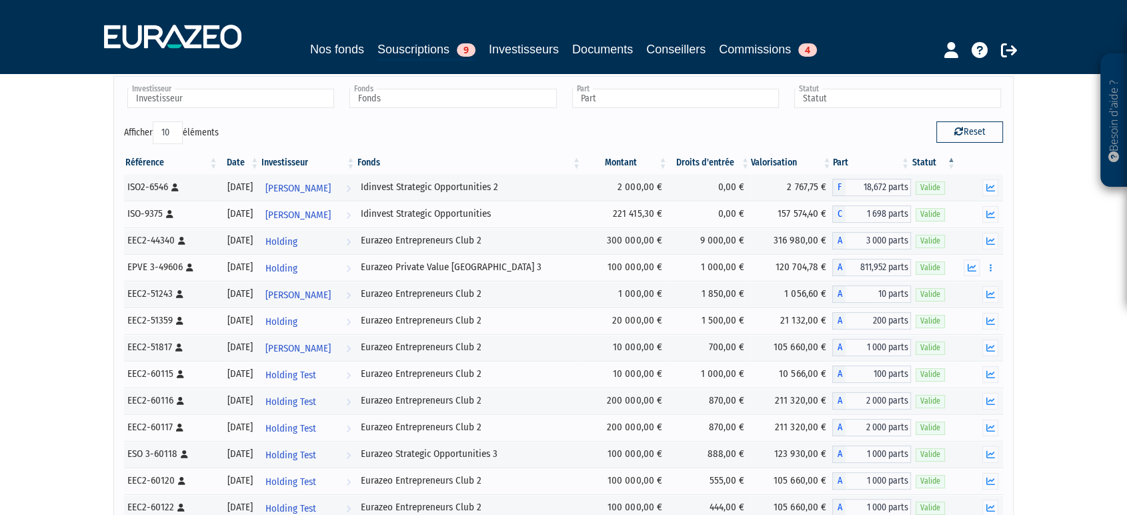
scroll to position [319, 0]
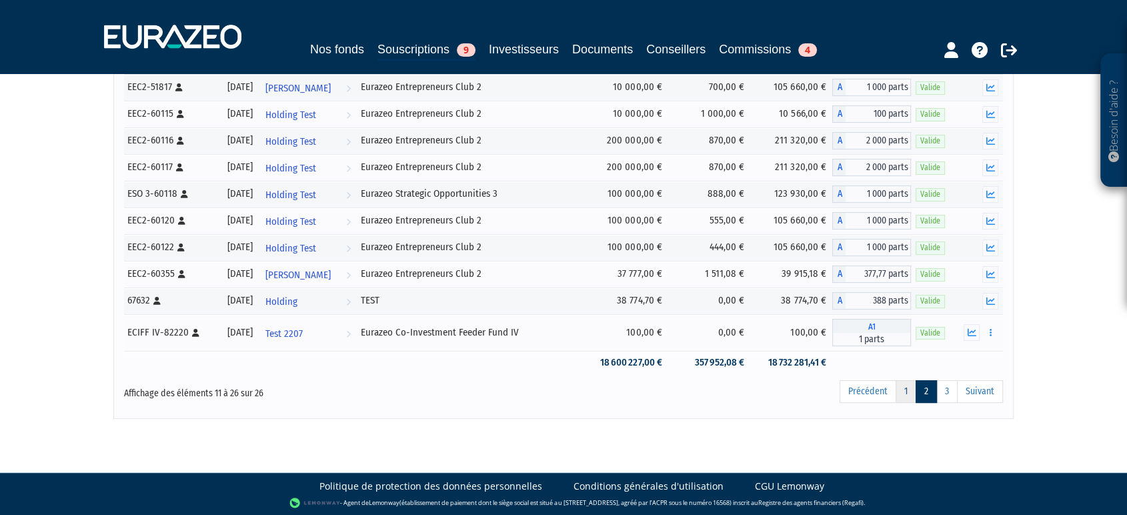
click at [904, 388] on link "1" at bounding box center [906, 391] width 21 height 23
